Goal: Complete application form

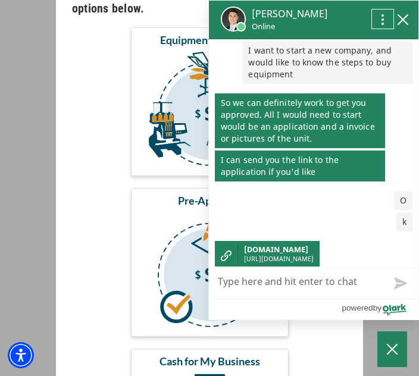
scroll to position [172, 0]
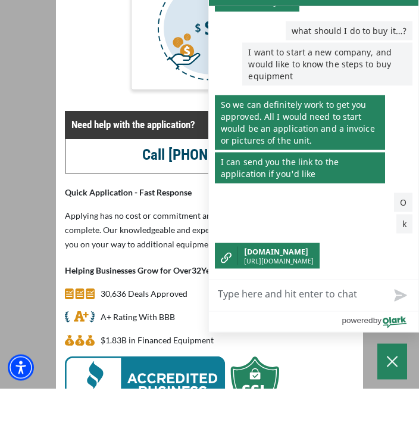
scroll to position [146, 0]
click at [167, 242] on p "Applying has no cost or commitment and only takes a couple of minutes to comple…" at bounding box center [209, 263] width 289 height 43
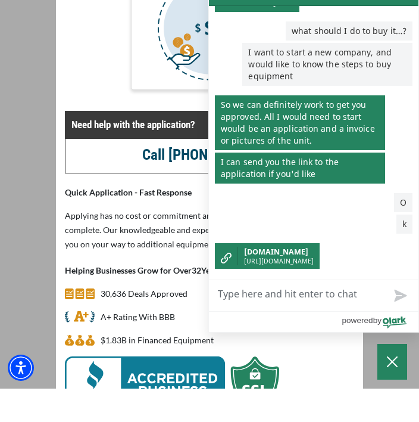
click at [157, 258] on div "Need help with the application? Call (847) 232-7815 Quick Application - Fast Re…" at bounding box center [210, 294] width 304 height 301
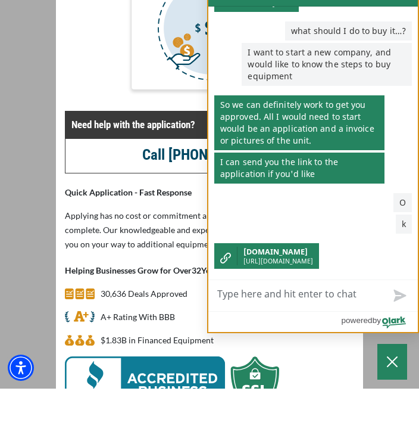
click at [373, 76] on p "I want to start a new company, and would like to know the steps to buy equipment" at bounding box center [327, 97] width 170 height 43
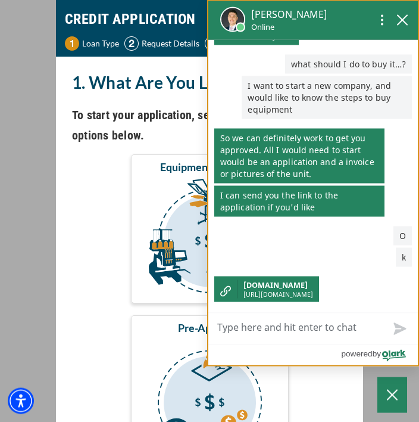
scroll to position [0, 0]
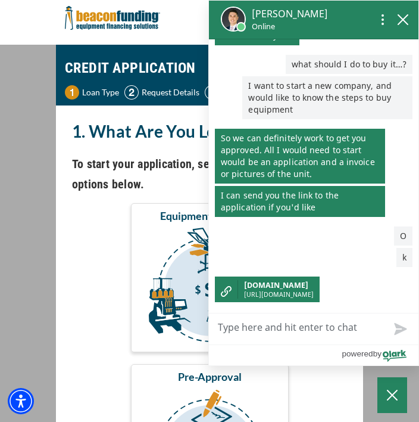
click at [176, 278] on img "submit" at bounding box center [209, 286] width 153 height 119
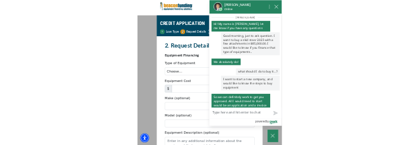
scroll to position [146, 0]
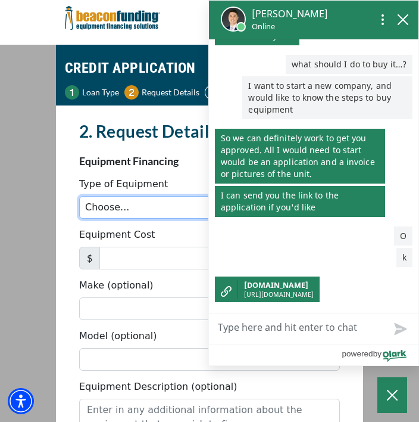
click at [184, 208] on select "Choose... Backhoe Boom/Bucket Truck Chipper Commercial Mower Crane DTG/DTF Prin…" at bounding box center [209, 207] width 261 height 23
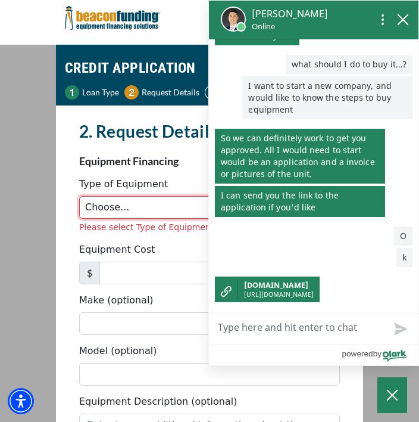
click at [190, 203] on select "Choose... Backhoe Boom/Bucket Truck Chipper Commercial Mower Crane DTG/DTF Prin…" at bounding box center [209, 207] width 261 height 23
click at [193, 206] on select "Choose... Backhoe Boom/Bucket Truck Chipper Commercial Mower Crane DTG/DTF Prin…" at bounding box center [209, 207] width 261 height 23
click at [188, 206] on select "Choose... Backhoe Boom/Bucket Truck Chipper Commercial Mower Crane DTG/DTF Prin…" at bounding box center [209, 207] width 261 height 23
select select "23"
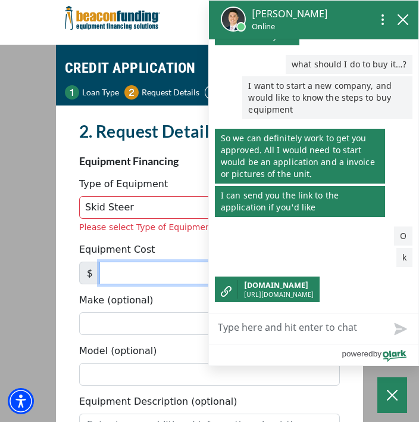
click at [180, 269] on input "Equipment Cost" at bounding box center [219, 272] width 241 height 23
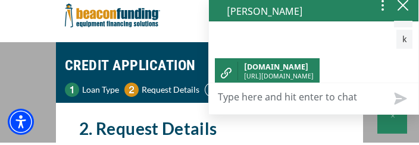
scroll to position [179, 0]
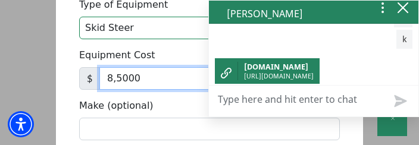
type input "85,000"
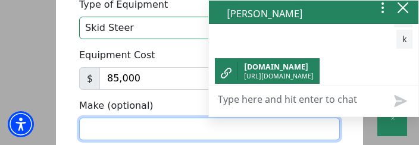
click at [268, 127] on input "Make (optional)" at bounding box center [209, 129] width 261 height 23
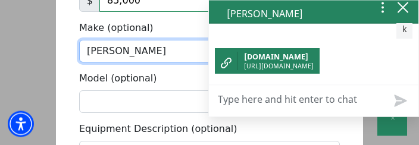
scroll to position [257, 0]
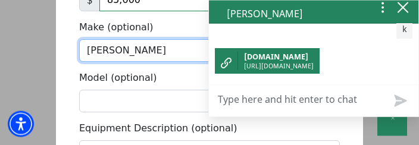
type input "[PERSON_NAME]"
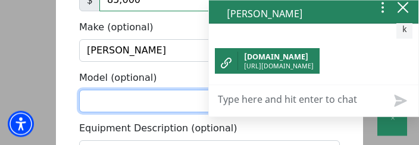
click at [163, 98] on input "Model (optional)" at bounding box center [209, 102] width 261 height 23
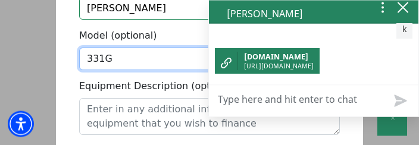
scroll to position [300, 0]
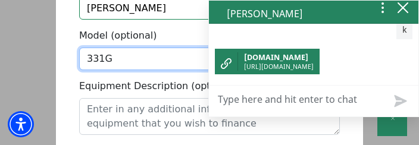
type input "331G"
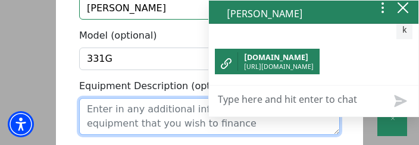
click at [185, 112] on textarea "Equipment Description (optional)" at bounding box center [209, 116] width 261 height 37
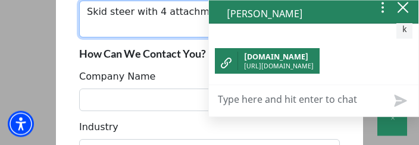
scroll to position [396, 0]
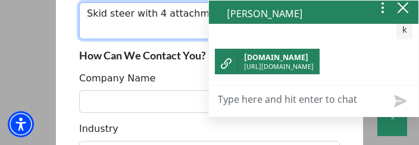
type textarea "Skid steer with 4 attachment system"
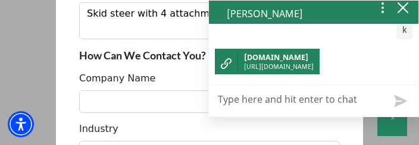
click at [332, 99] on textarea "Live Chat Now" at bounding box center [314, 101] width 210 height 31
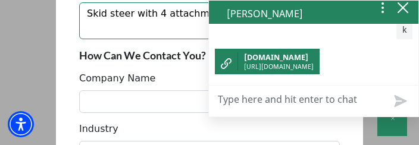
type textarea "L"
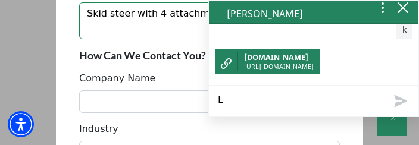
type textarea "Le"
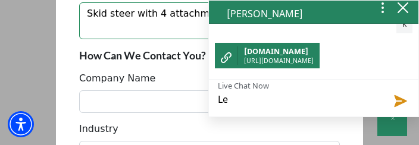
type textarea "Let"
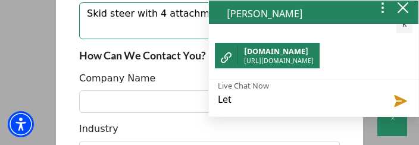
type textarea "Let m"
type textarea "Let me"
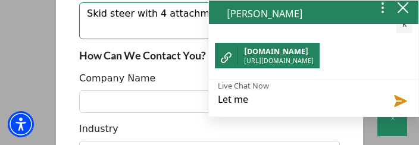
type textarea "Let me"
type textarea "Let me w"
type textarea "Let me wa"
type textarea "Let me wai"
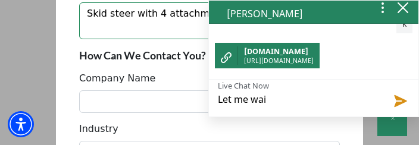
type textarea "Let me wait"
type textarea "Let me wait q"
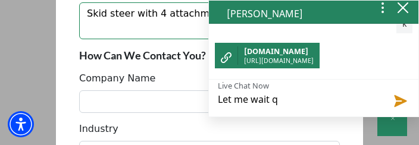
type textarea "Let me wait q"
type textarea "Let me wait"
type textarea "Let me wait a"
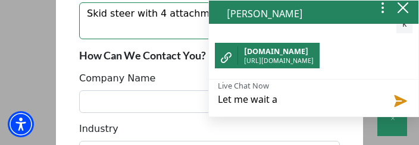
type textarea "Let me wait a"
type textarea "Let me wait a f"
type textarea "Let me wait a fe"
type textarea "Let me wait a few"
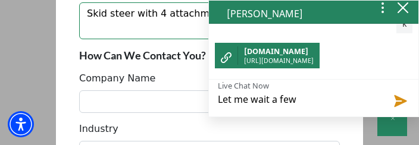
type textarea "Let me wait a few"
type textarea "Let me wait a few d"
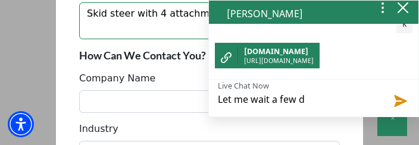
type textarea "Let me wait a few da"
type textarea "Let me wait a few day"
type textarea "Let me wait a few days"
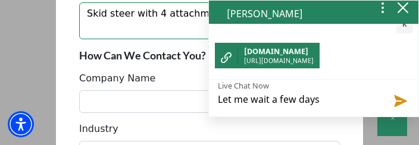
type textarea "Let me wait a few days"
type textarea "Let me wait a few days t"
type textarea "Let me wait a few days to"
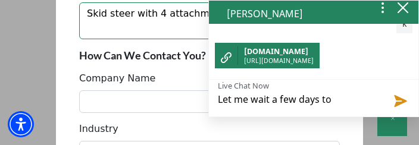
type textarea "Let me wait a few days to"
type textarea "Let me wait a few days to c"
type textarea "Let me wait a few days to ch"
type textarea "Let me wait a few days to che"
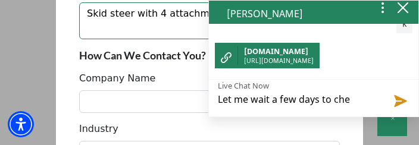
type textarea "Let me wait a few days to che"
type textarea "Let me wait a few days to chec"
type textarea "Let me wait a few days to check"
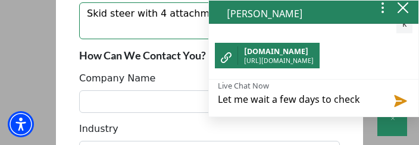
type textarea "Let me wait a few days to check"
type textarea "Let me wait a few days to check o"
type textarea "Let me wait a few days to check ot"
type textarea "Let me wait a few days to check oth"
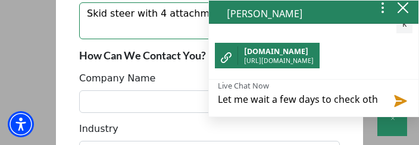
type textarea "Let me wait a few days to check oth"
type textarea "Let me wait a few days to check othe"
type textarea "Let me wait a few days to check other"
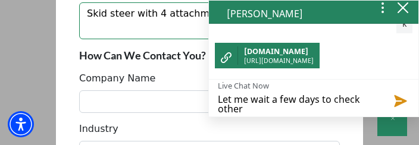
type textarea "Let me wait a few days to check other"
type textarea "Let me wait a few days to check other t"
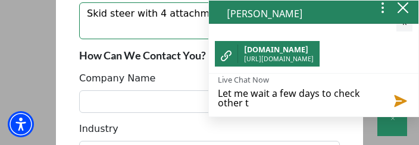
type textarea "Let me wait a few days to check other th"
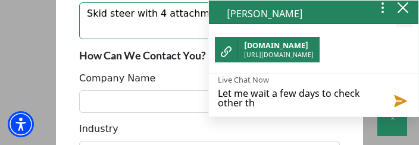
type textarea "Let me wait a few days to check other thi"
type textarea "Let me wait a few days to check other thin"
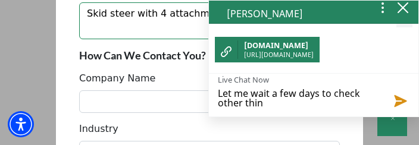
type textarea "Let me wait a few days to check other thing"
type textarea "Let me wait a few days to check other things"
type textarea "Let me wait a few days to check other things."
type textarea "Let me wait a few days to check other things.."
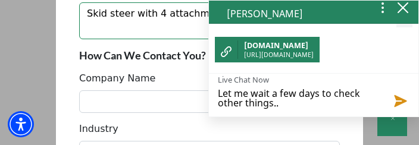
type textarea "Let me wait a few days to check other things.."
type textarea "Let me wait a few days to check other things..t"
type textarea "Let me wait a few days to check other things..th"
type textarea "Let me wait a few days to check other things..tha"
type textarea "Let me wait a few days to check other things..than"
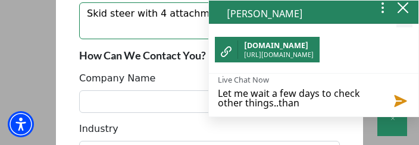
type textarea "Let me wait a few days to check other things..thank"
type textarea "Let me wait a few days to check other things..thank y"
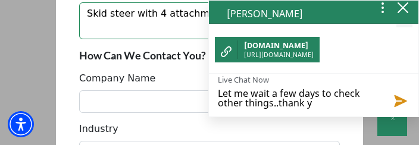
type textarea "Let me wait a few days to check other things..thank yo"
type textarea "Let me wait a few days to check other things..thank you"
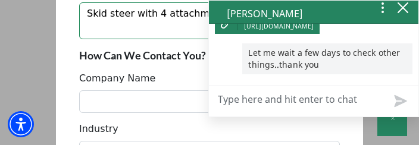
scroll to position [398, 0]
click at [407, 4] on icon "close chatbox" at bounding box center [403, 8] width 10 height 10
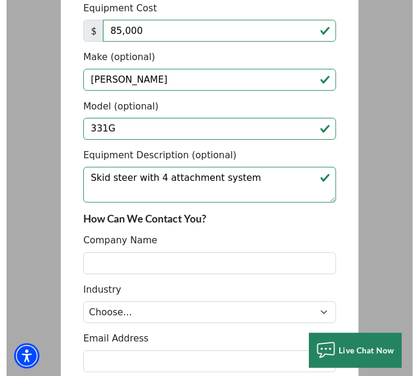
scroll to position [54, 0]
